Goal: Check status: Check status

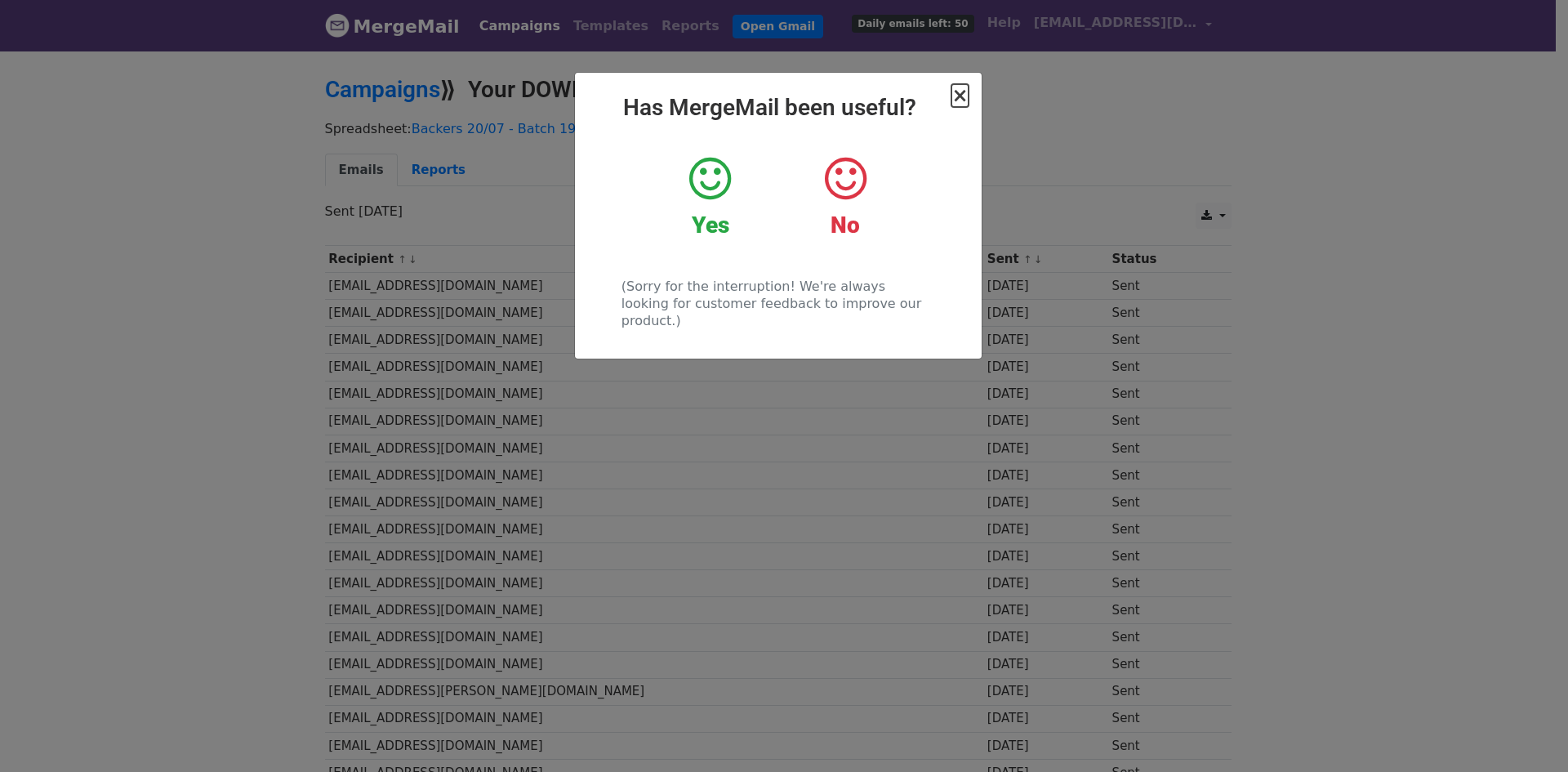
click at [964, 95] on span "×" at bounding box center [959, 96] width 17 height 23
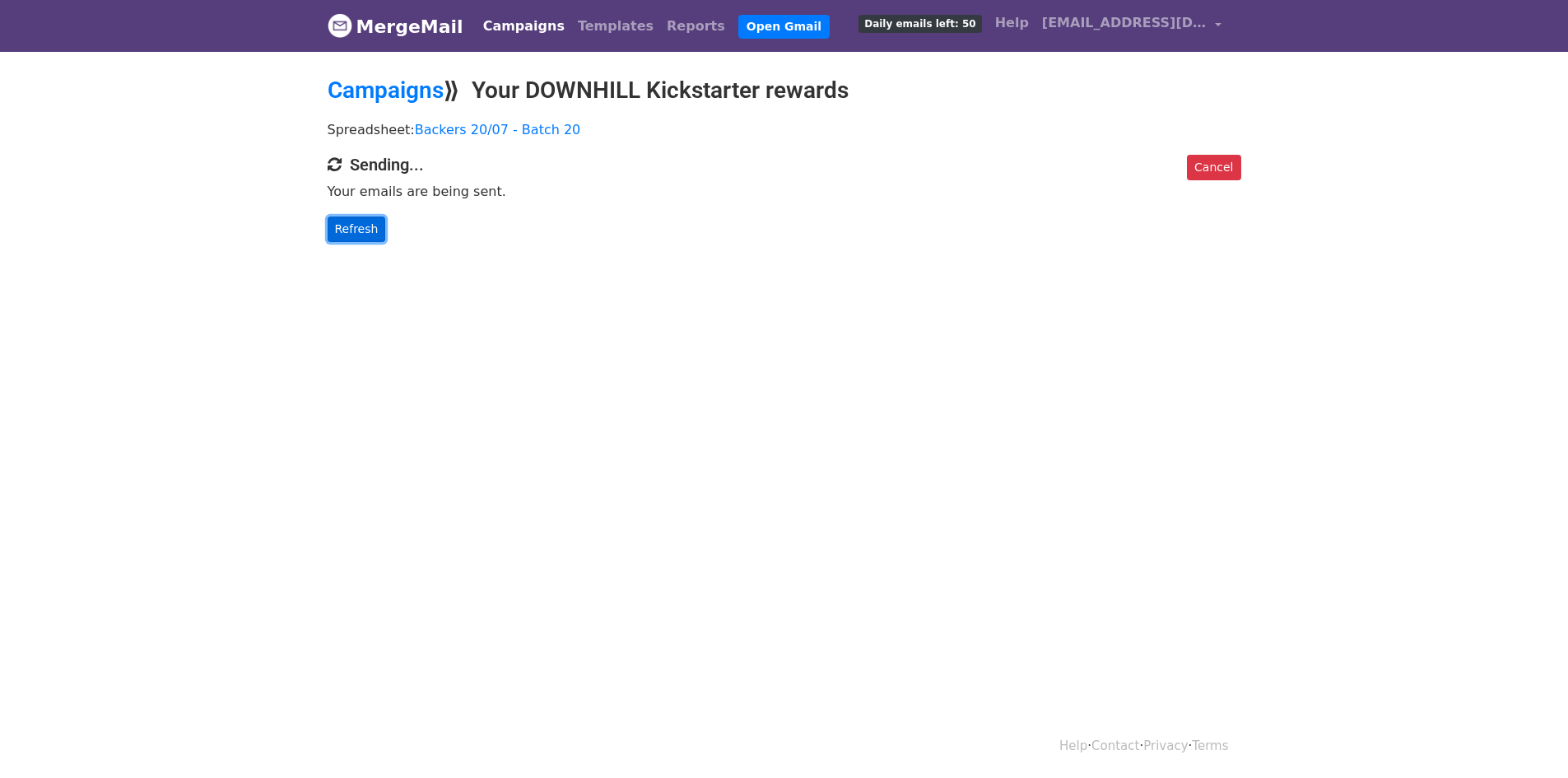
click at [359, 234] on link "Refresh" at bounding box center [357, 229] width 58 height 26
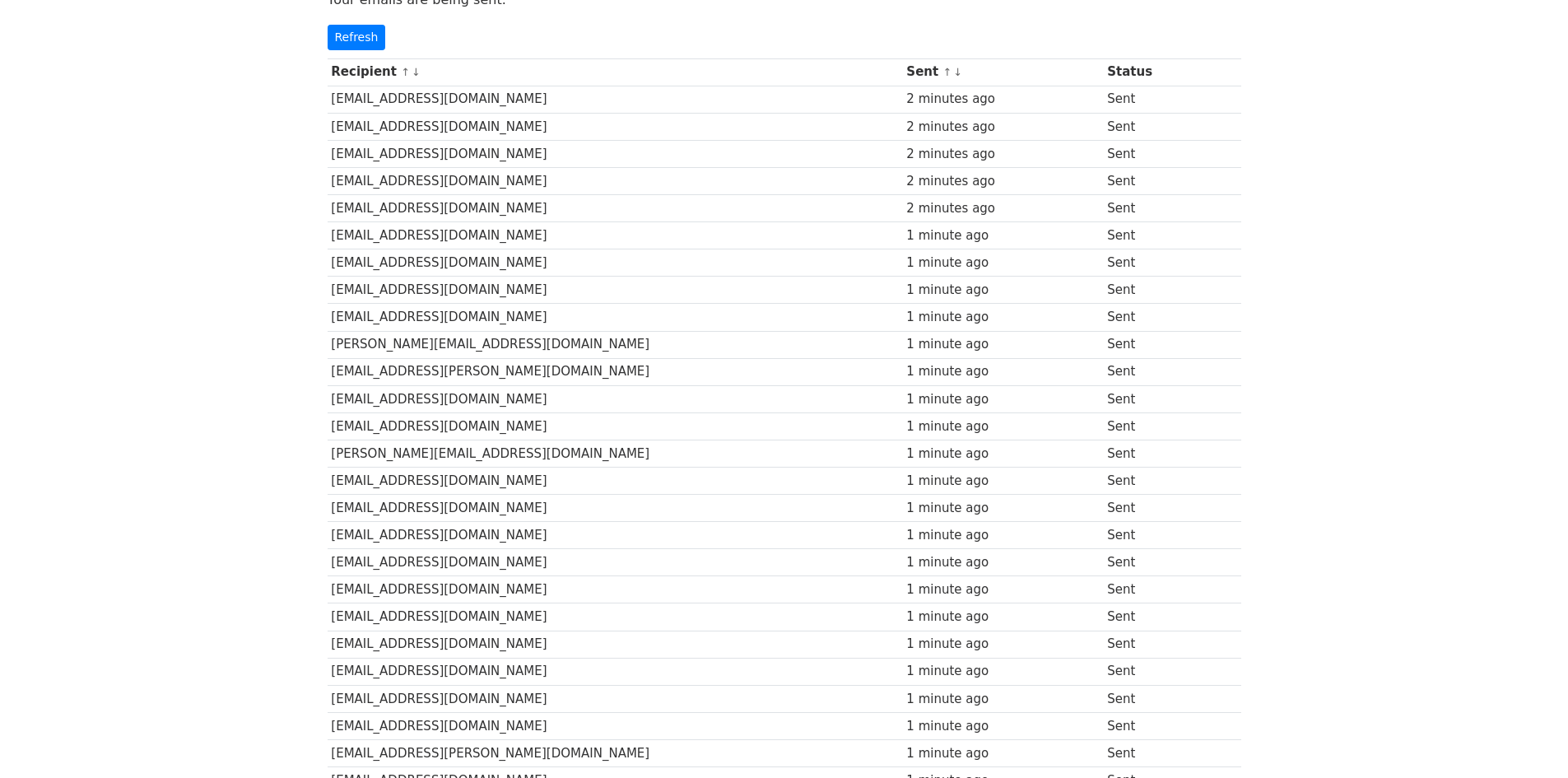
scroll to position [103, 0]
